Goal: Transaction & Acquisition: Book appointment/travel/reservation

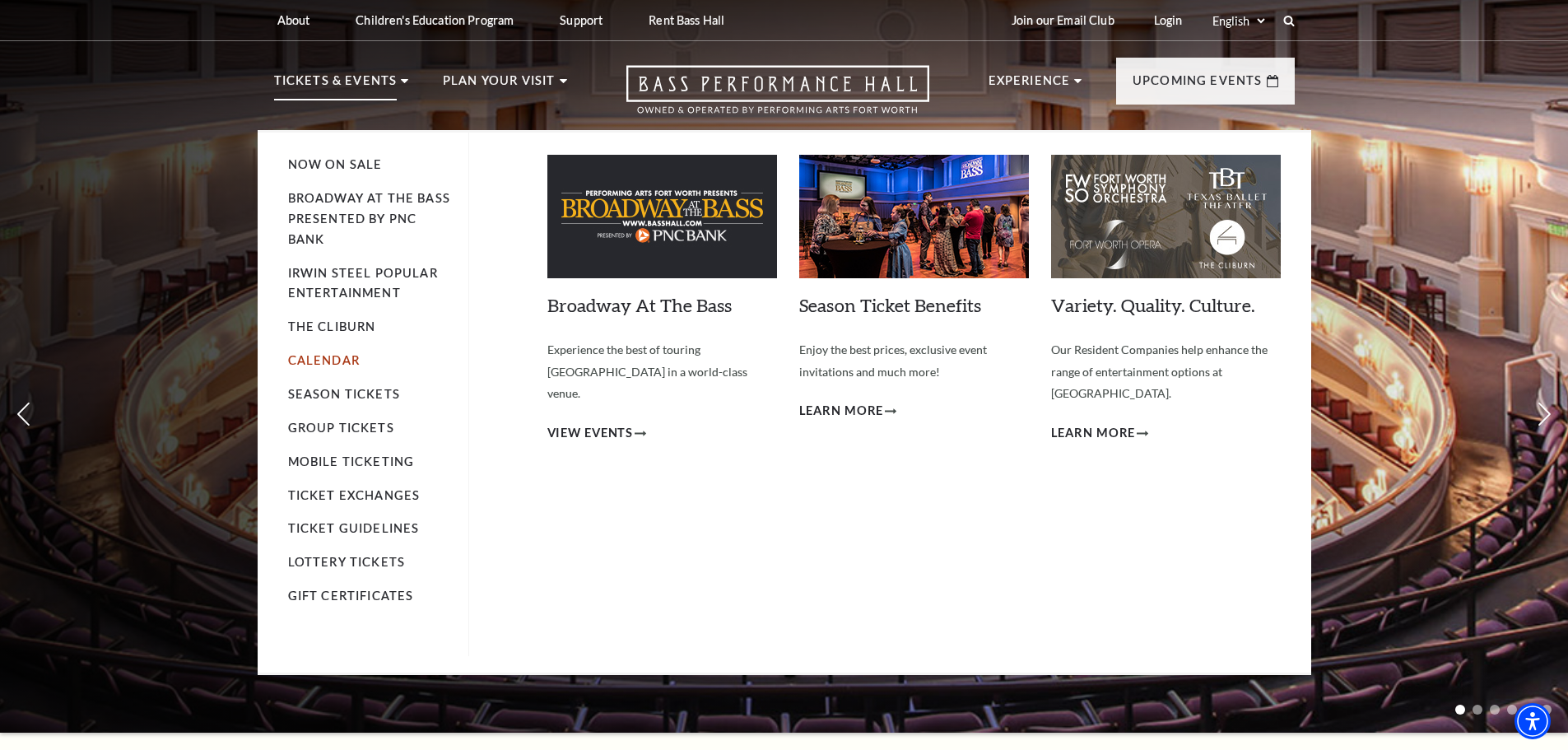
click at [329, 365] on link "Calendar" at bounding box center [324, 360] width 72 height 14
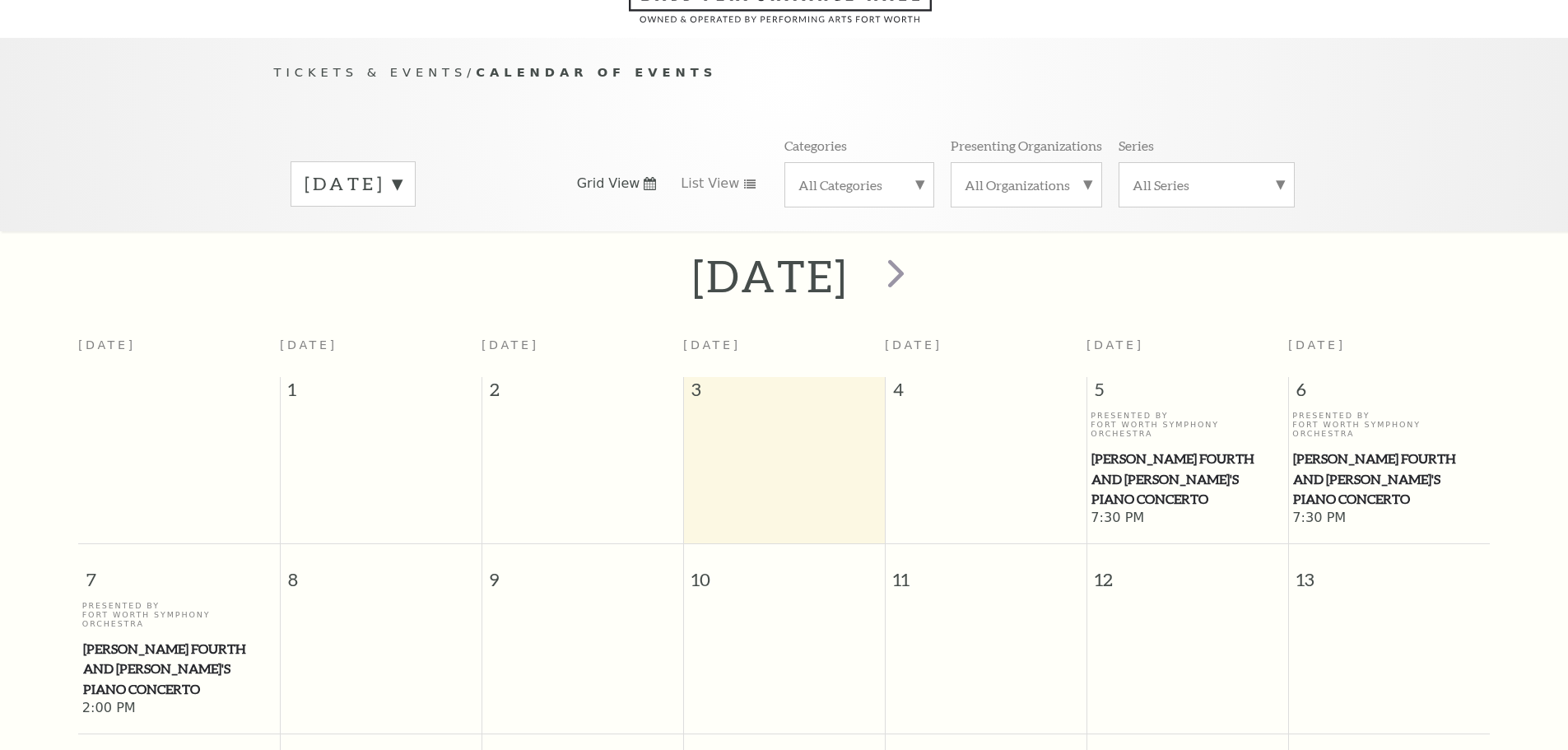
scroll to position [146, 0]
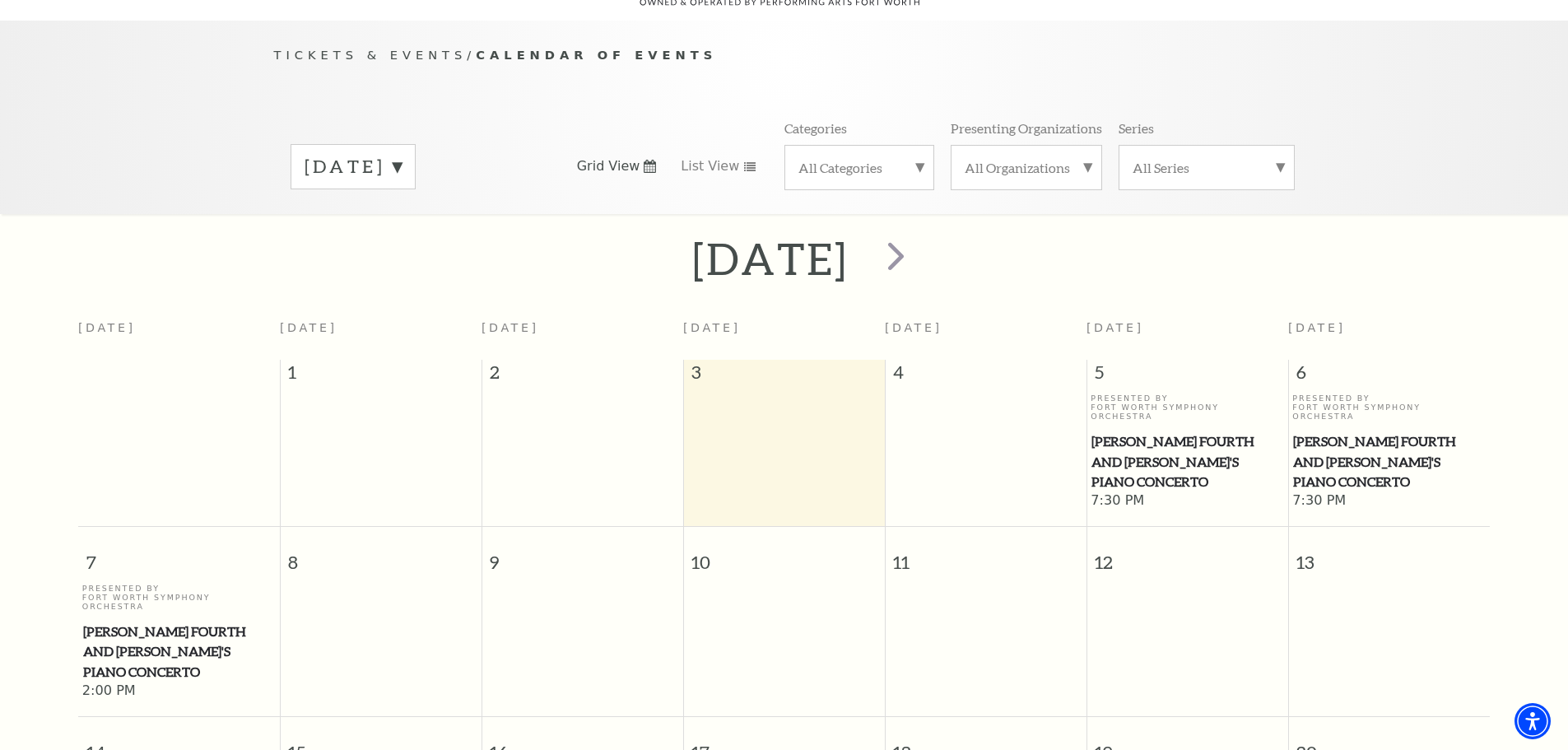
click at [1230, 431] on span "[PERSON_NAME] Fourth and [PERSON_NAME]'s Piano Concerto" at bounding box center [1187, 462] width 191 height 61
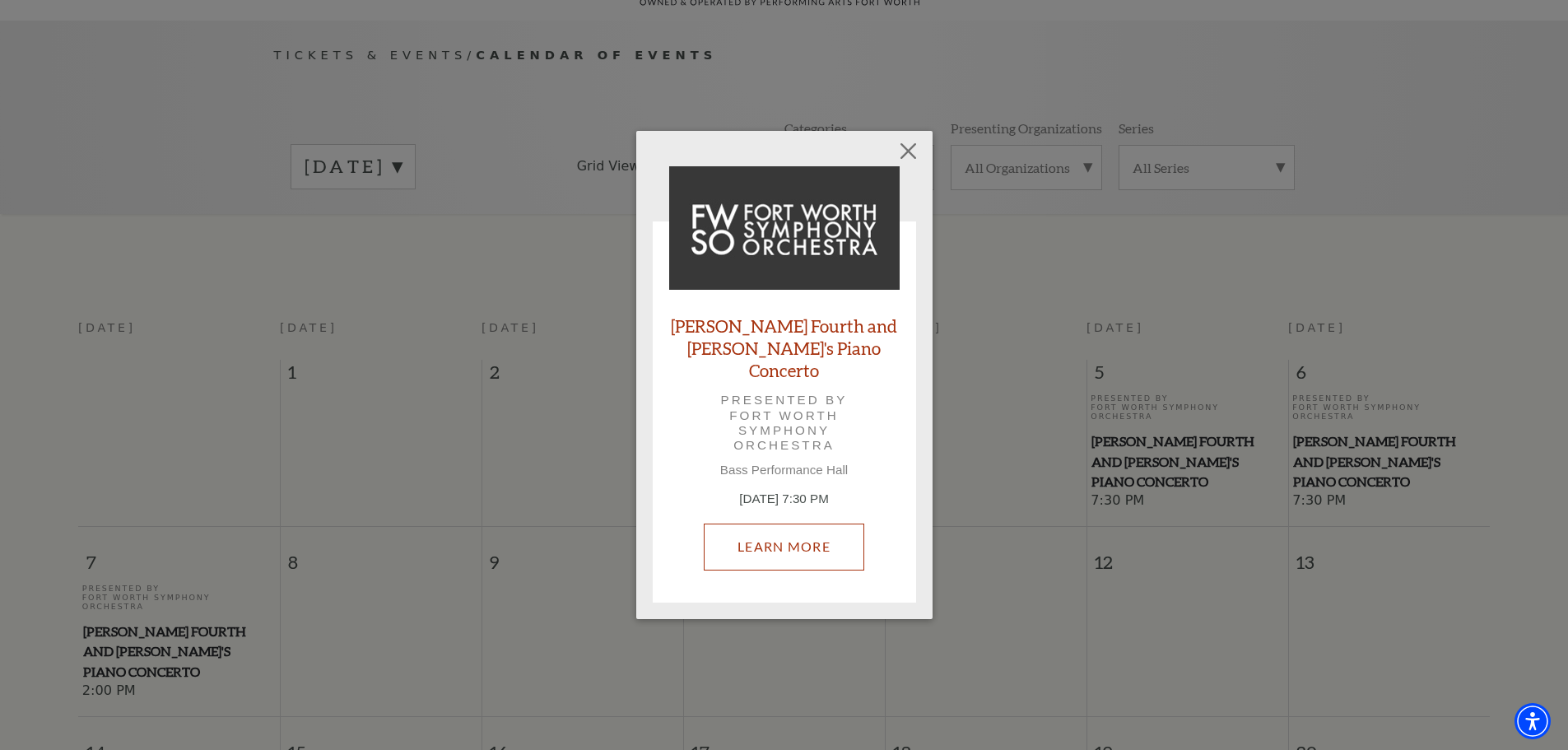
click at [799, 540] on link "Learn More" at bounding box center [784, 546] width 161 height 46
